Goal: Obtain resource: Download file/media

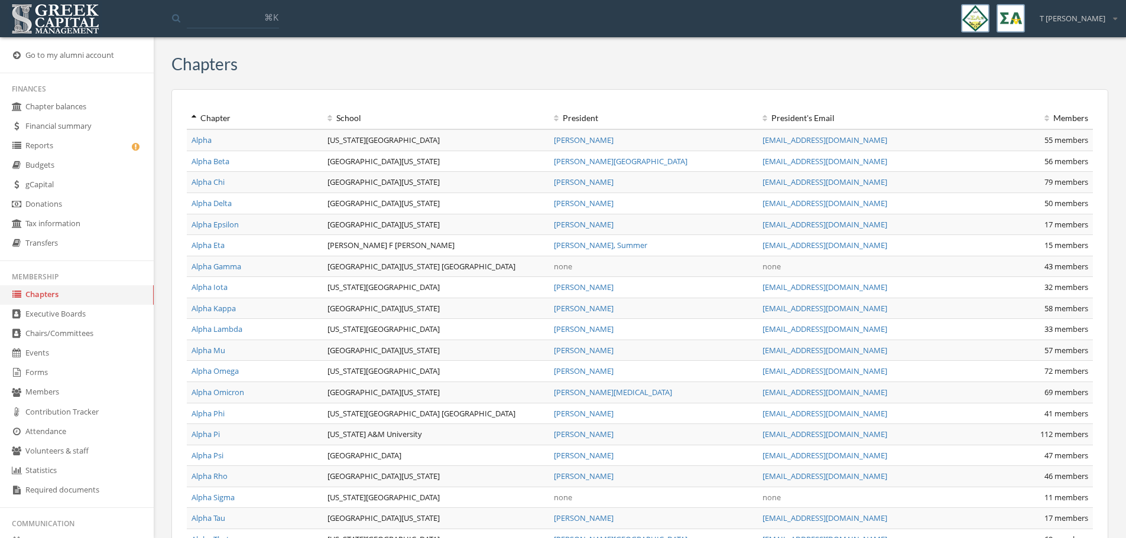
click at [47, 147] on link "Reports" at bounding box center [77, 147] width 154 height 20
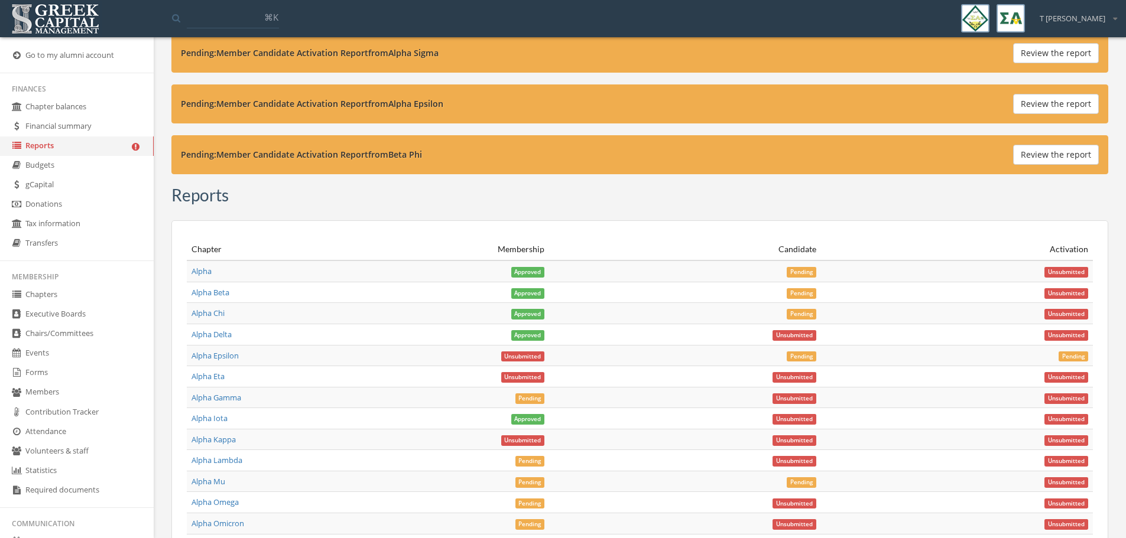
scroll to position [4197, 0]
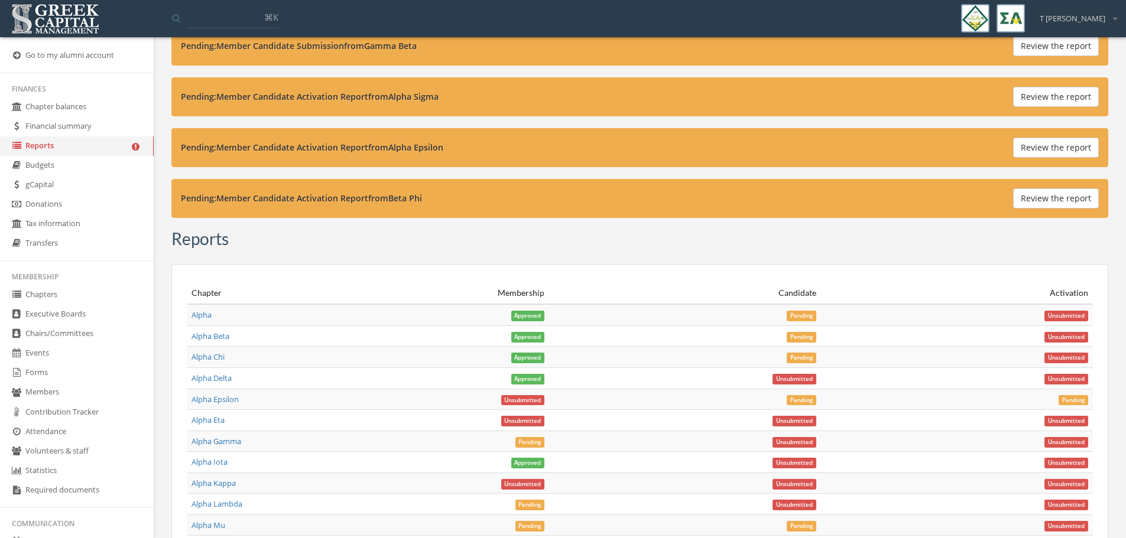
click at [232, 443] on link "Alpha Gamma" at bounding box center [217, 441] width 50 height 11
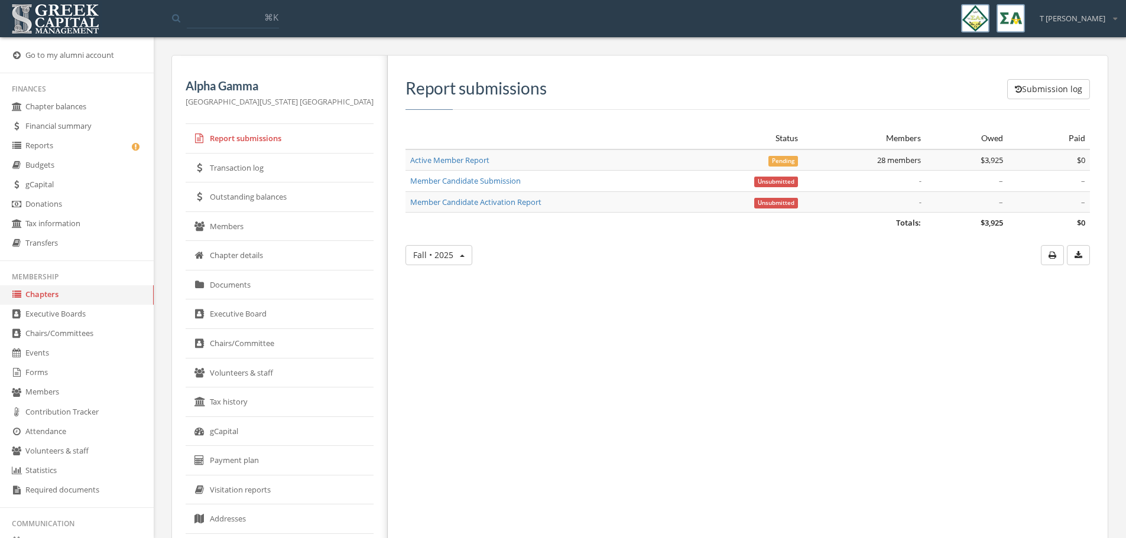
click at [53, 372] on link "Forms" at bounding box center [77, 374] width 154 height 20
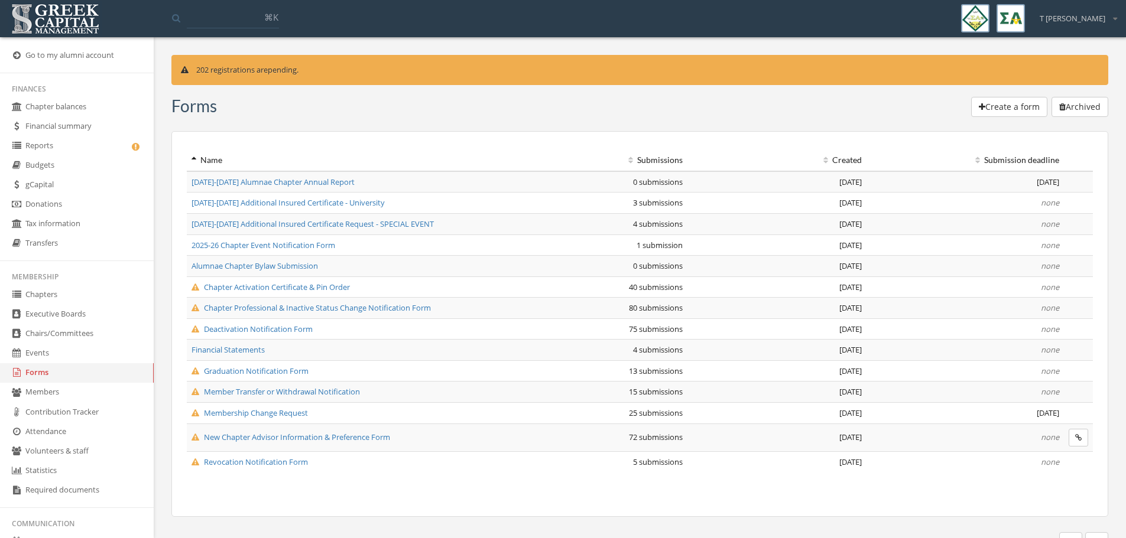
click at [277, 325] on span "Deactivation Notification Form" at bounding box center [252, 329] width 121 height 11
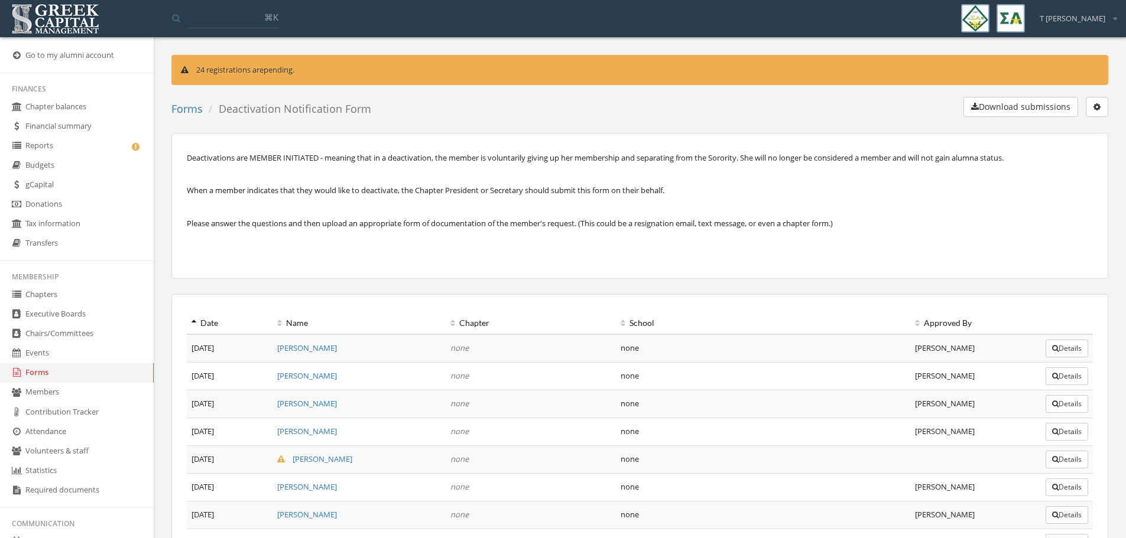
click at [1025, 109] on button "Download submissions" at bounding box center [1020, 107] width 115 height 20
click at [51, 375] on link "Forms" at bounding box center [77, 374] width 154 height 20
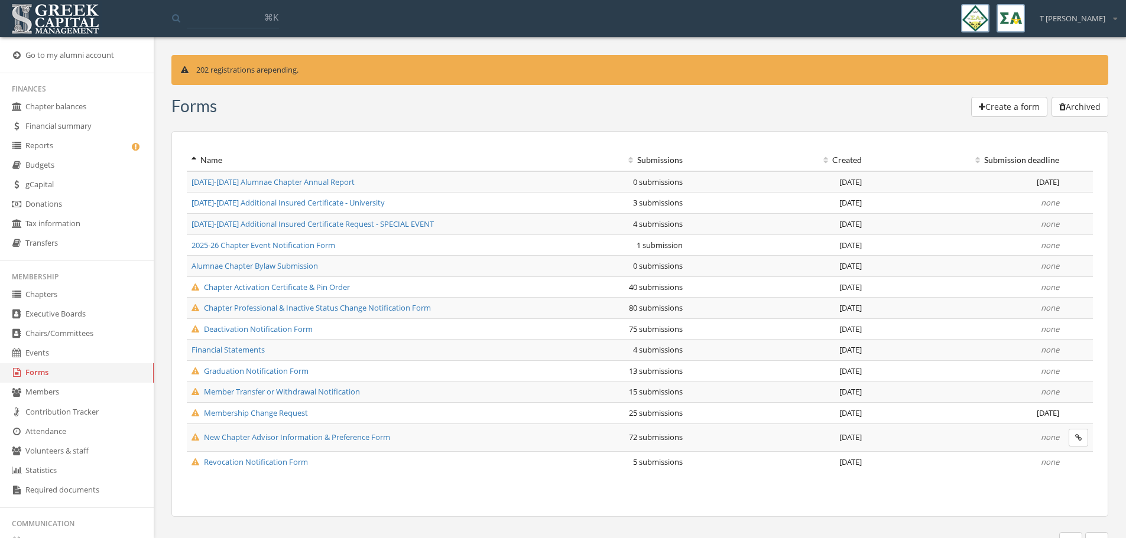
click at [253, 372] on span "Graduation Notification Form" at bounding box center [250, 371] width 117 height 11
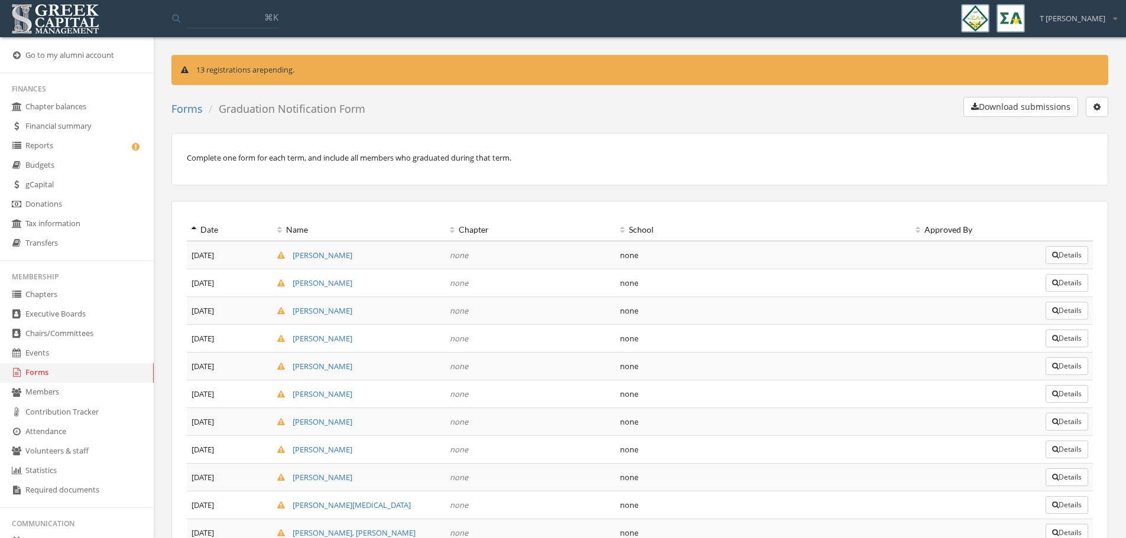
click at [1028, 103] on button "Download submissions" at bounding box center [1020, 107] width 115 height 20
click at [188, 106] on link "Forms" at bounding box center [186, 109] width 31 height 14
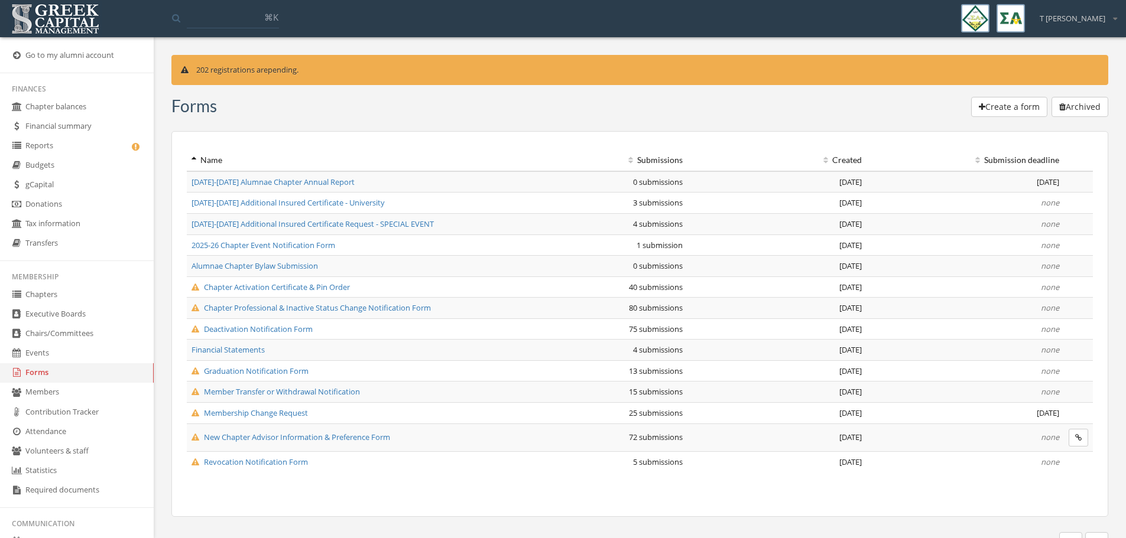
click at [275, 462] on span "Revocation Notification Form" at bounding box center [250, 462] width 116 height 11
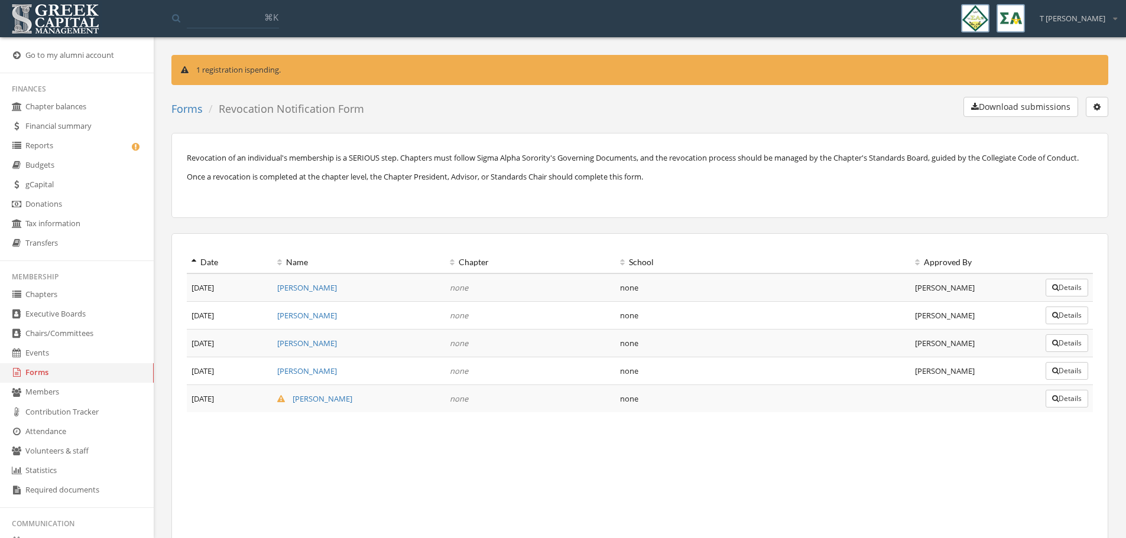
click at [1026, 111] on button "Download submissions" at bounding box center [1020, 107] width 115 height 20
click at [56, 140] on link "Reports" at bounding box center [77, 147] width 154 height 20
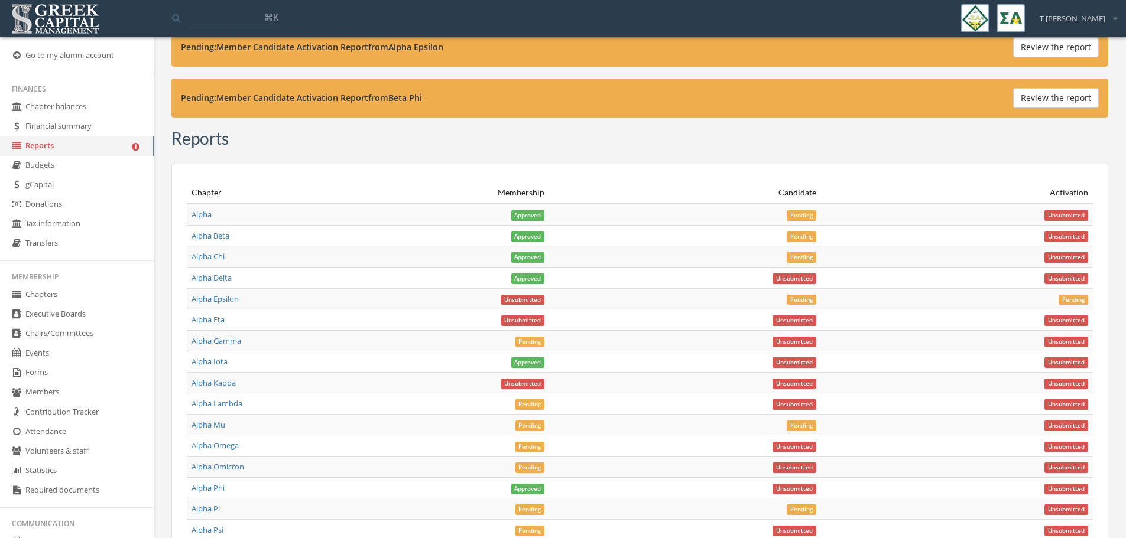
scroll to position [4227, 0]
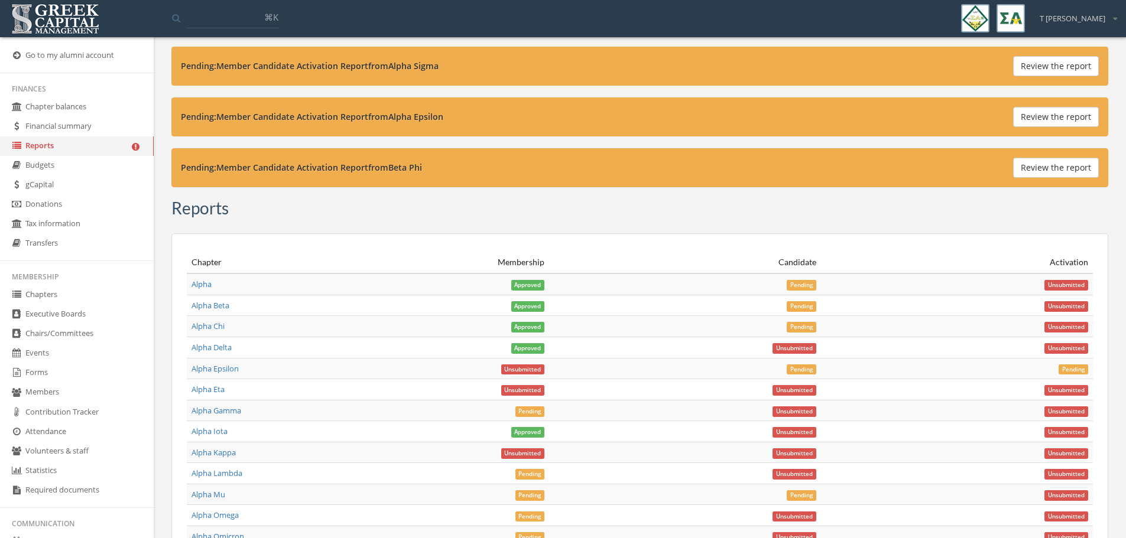
click at [536, 409] on span "Pending" at bounding box center [530, 412] width 30 height 11
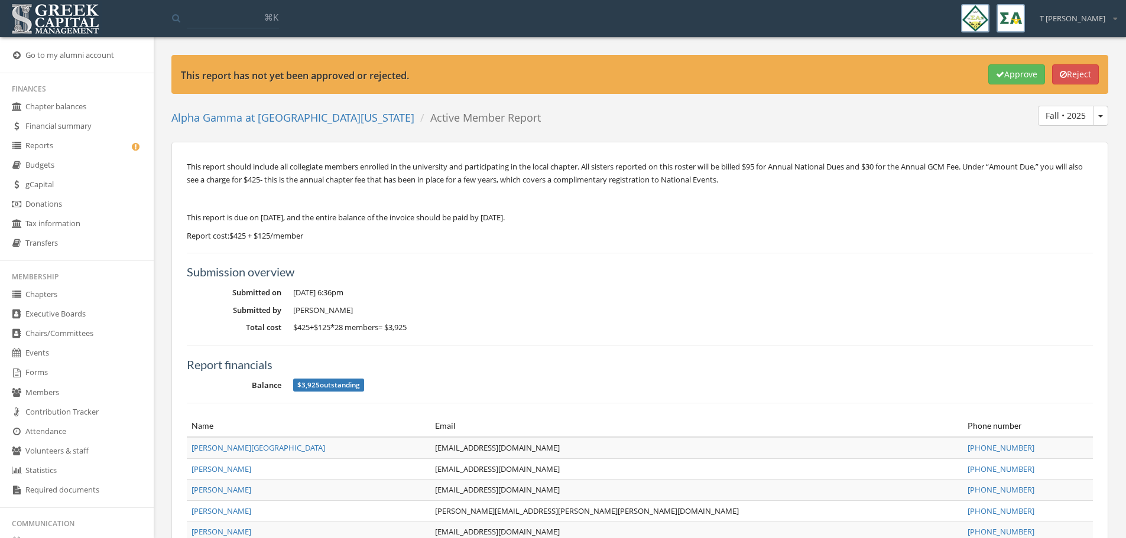
click at [1008, 77] on button "Approve" at bounding box center [1016, 74] width 57 height 20
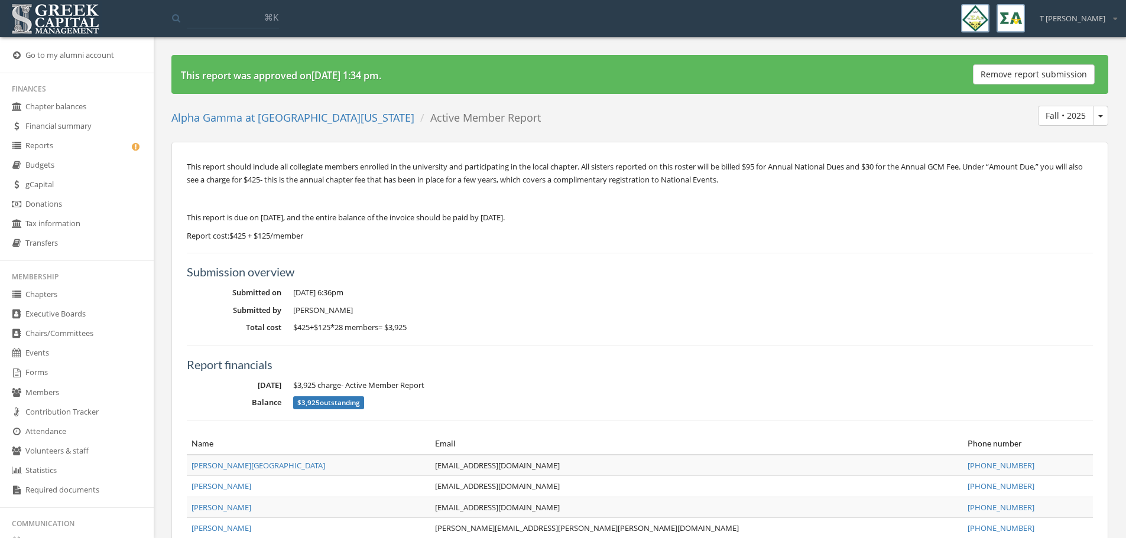
click at [64, 147] on link "Reports" at bounding box center [77, 147] width 154 height 20
